Goal: Feedback & Contribution: Submit feedback/report problem

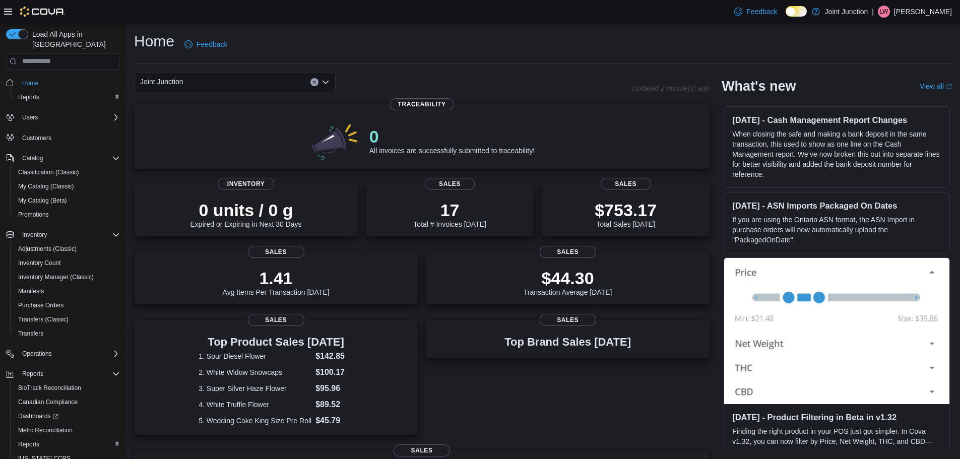
click at [521, 49] on div "Home Feedback" at bounding box center [543, 44] width 818 height 26
